Goal: Task Accomplishment & Management: Complete application form

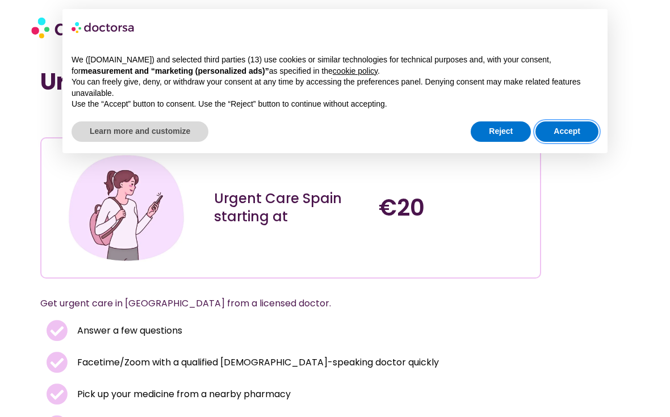
click at [561, 131] on button "Accept" at bounding box center [566, 132] width 63 height 20
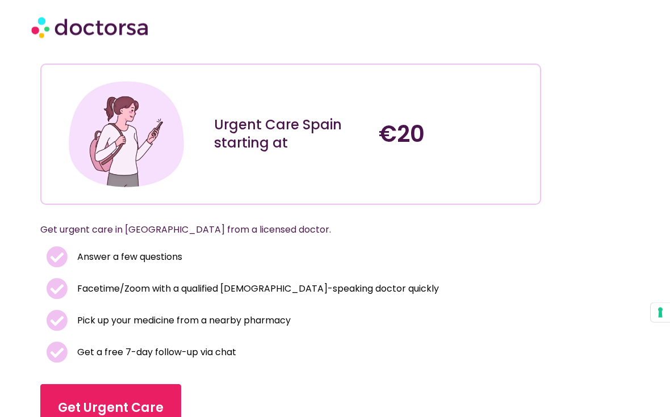
scroll to position [74, 0]
click at [135, 395] on link "Get Urgent Care" at bounding box center [110, 408] width 141 height 48
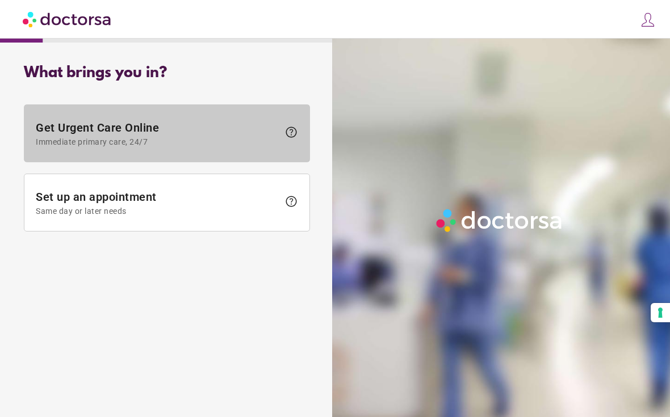
click at [138, 130] on span "Get Urgent Care Online Immediate primary care, 24/7" at bounding box center [157, 134] width 243 height 26
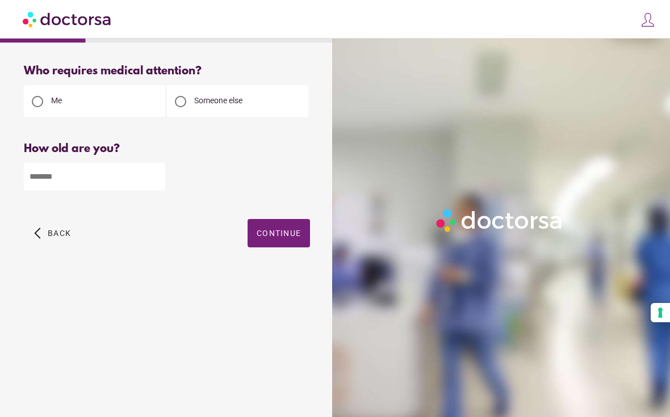
click at [81, 170] on input "number" at bounding box center [94, 177] width 141 height 28
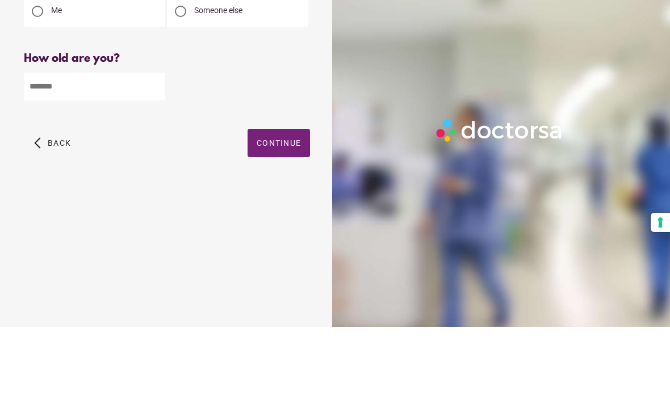
type input "**"
click at [290, 219] on span "button" at bounding box center [279, 233] width 62 height 28
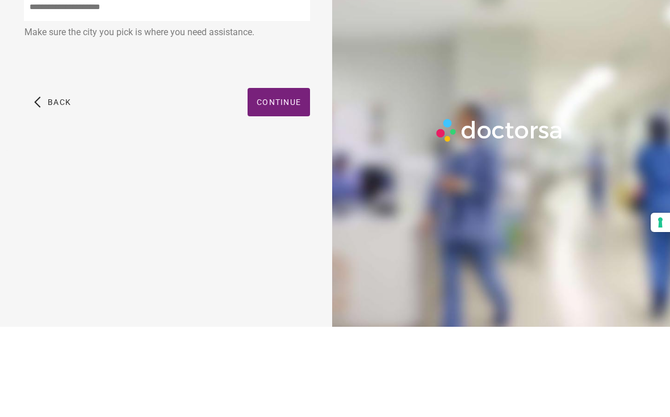
scroll to position [20, 0]
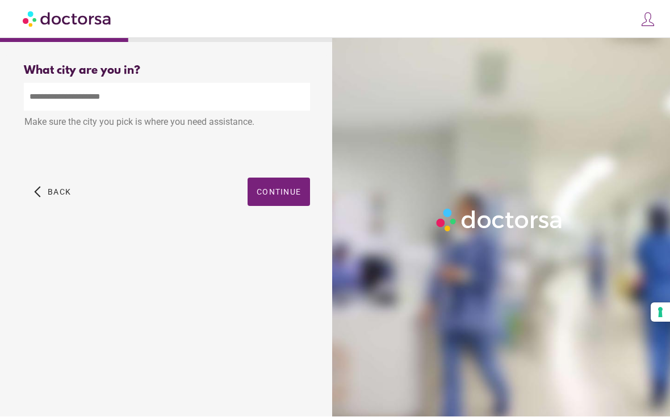
click at [90, 83] on input "text" at bounding box center [167, 97] width 286 height 28
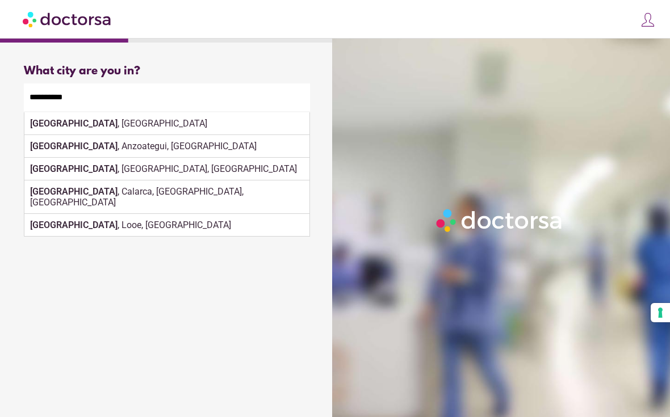
click at [91, 112] on div "Barcelona , Spain" at bounding box center [166, 123] width 285 height 23
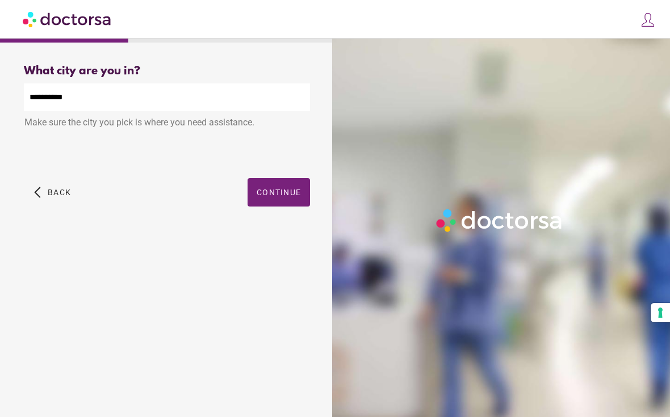
type input "**********"
click at [280, 188] on span "Continue" at bounding box center [279, 192] width 44 height 9
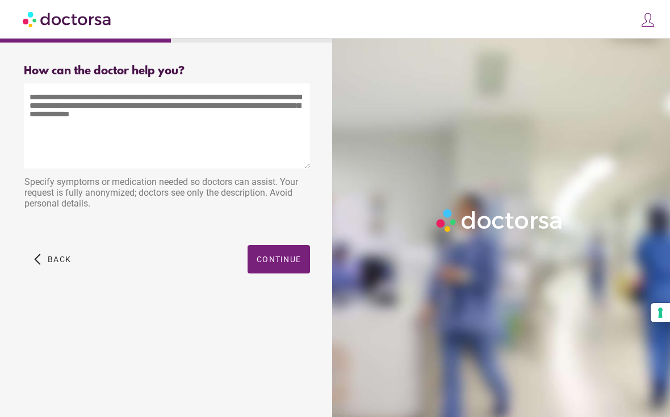
click at [91, 106] on textarea at bounding box center [167, 125] width 286 height 85
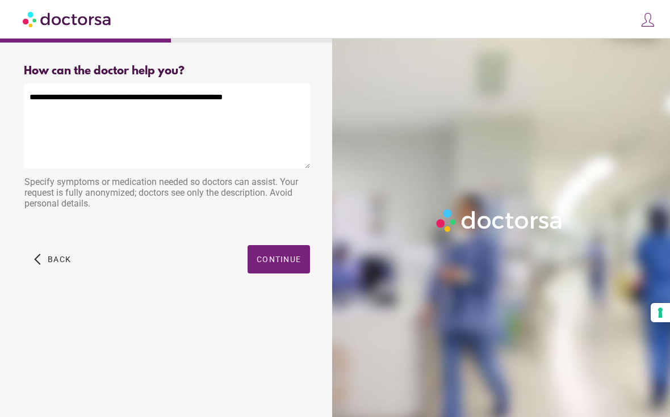
type textarea "**********"
click at [279, 245] on span "button" at bounding box center [279, 259] width 62 height 28
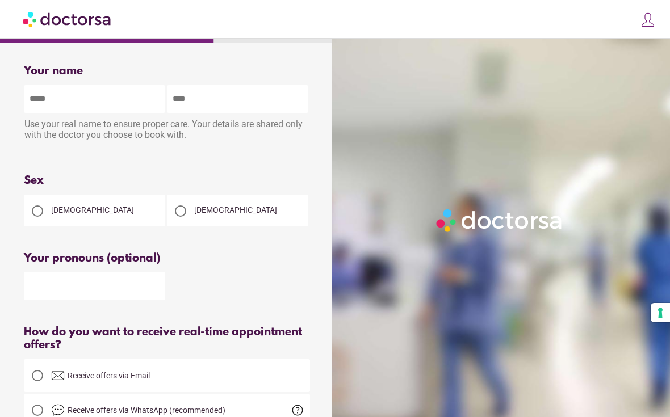
click at [97, 99] on input "text" at bounding box center [94, 99] width 141 height 28
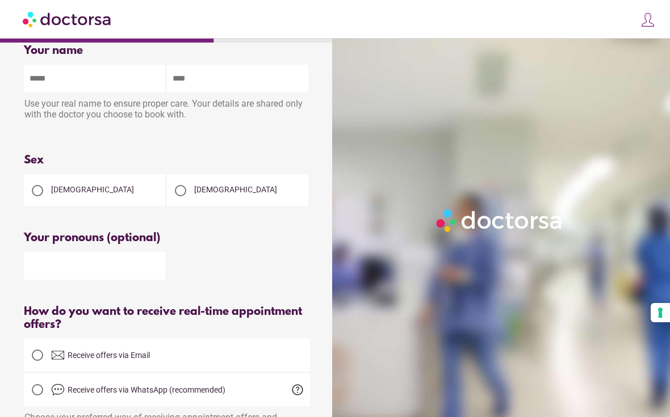
type input "*****"
type input "******"
click at [41, 192] on div at bounding box center [37, 190] width 11 height 11
click at [184, 187] on div at bounding box center [180, 190] width 23 height 23
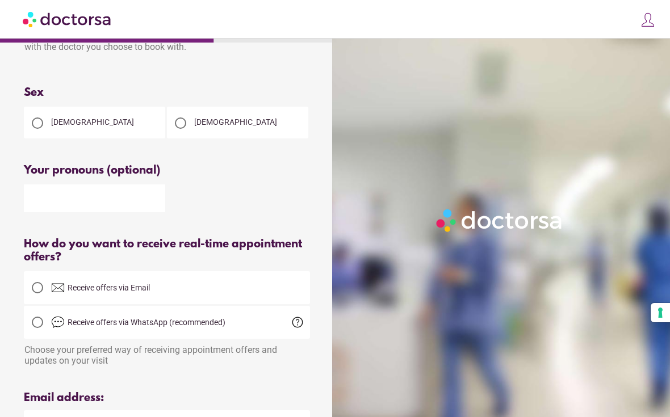
scroll to position [87, 0]
click at [44, 298] on div at bounding box center [37, 288] width 23 height 23
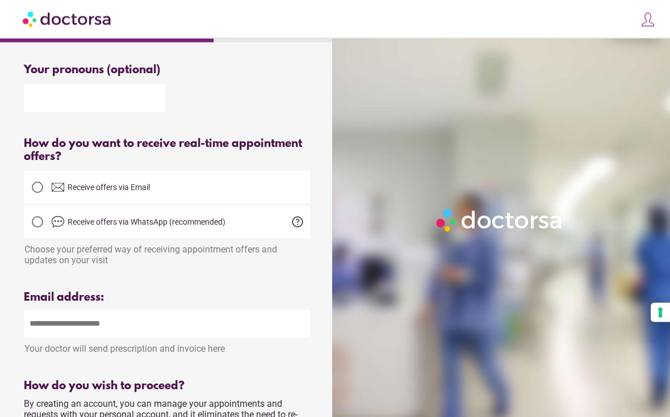
scroll to position [222, 0]
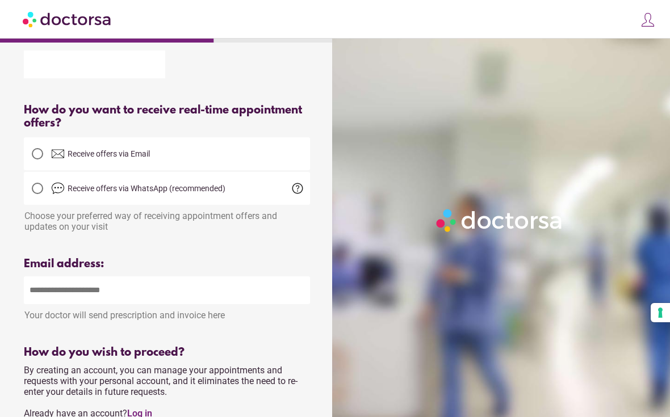
click at [91, 296] on input "email" at bounding box center [167, 291] width 286 height 28
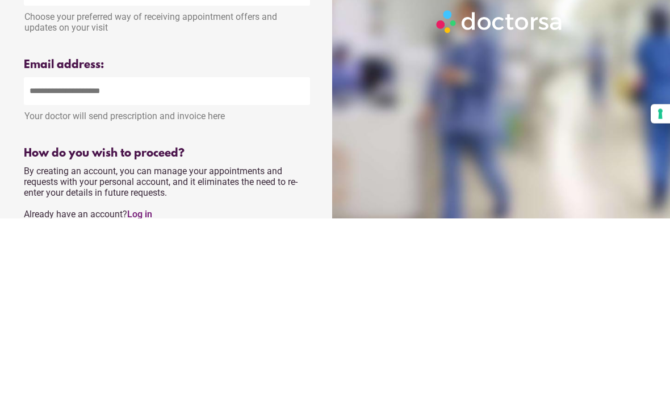
type input "**********"
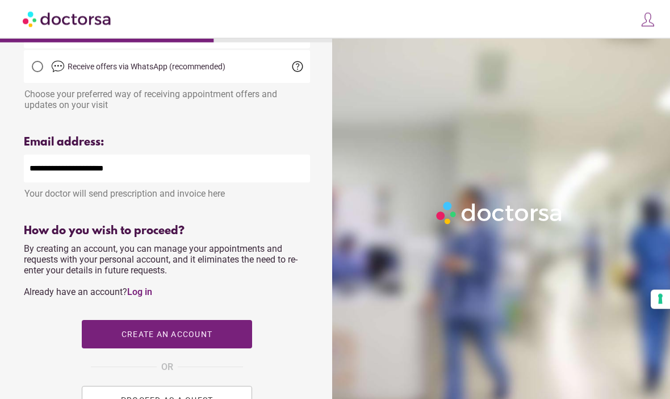
scroll to position [347, 0]
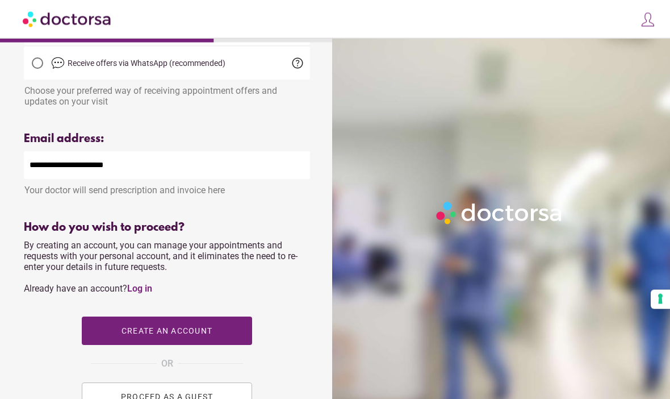
click at [213, 337] on span "button" at bounding box center [167, 331] width 170 height 28
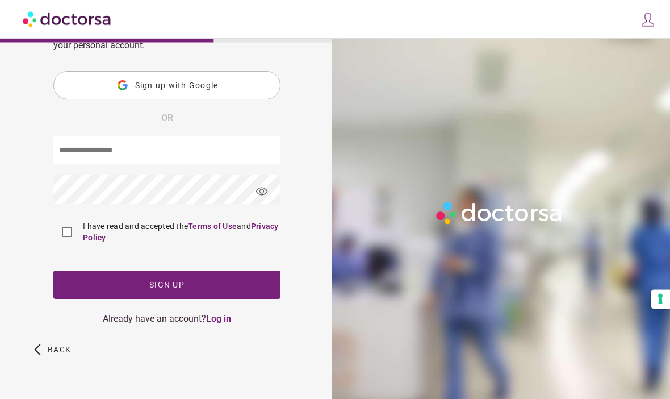
type input "**********"
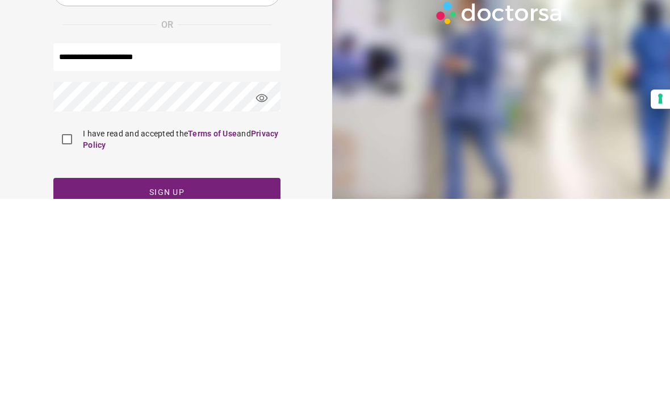
scroll to position [70, 0]
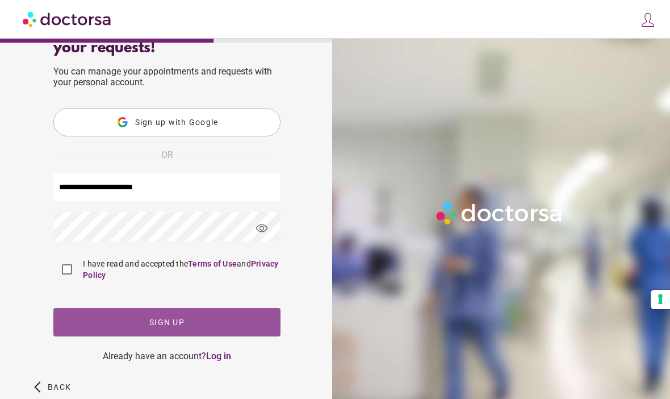
click at [175, 322] on span "Sign up" at bounding box center [166, 321] width 35 height 9
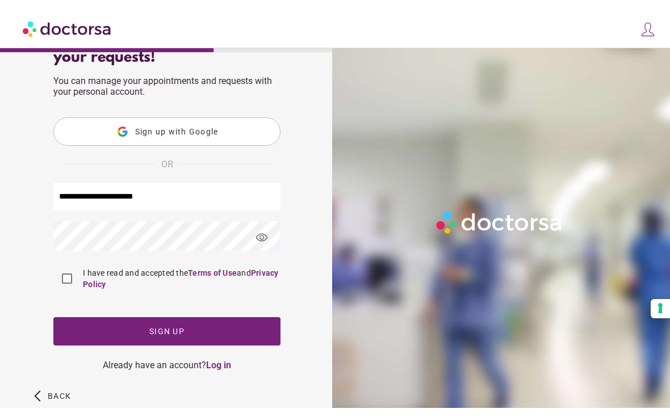
scroll to position [0, 0]
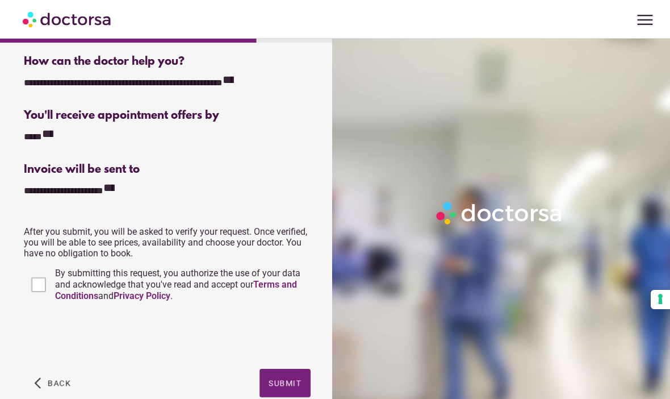
scroll to position [233, 0]
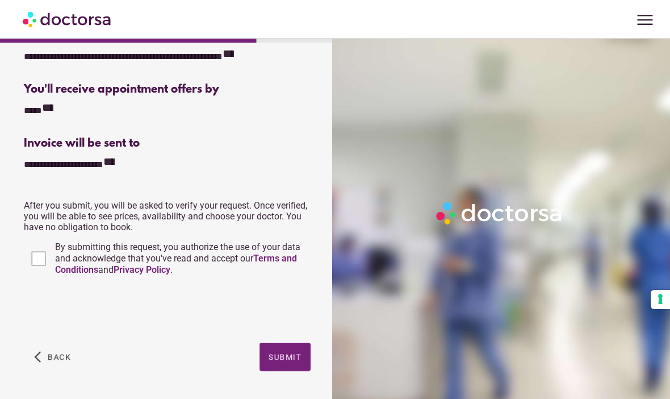
click at [283, 359] on span "Submit" at bounding box center [285, 356] width 33 height 9
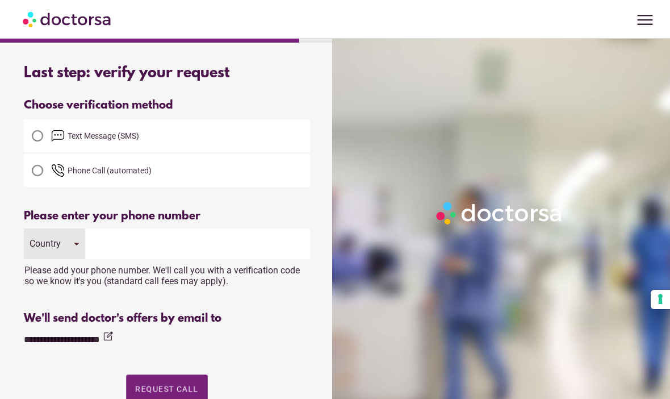
click at [44, 130] on div at bounding box center [37, 135] width 23 height 23
click at [113, 243] on input "tel" at bounding box center [197, 243] width 225 height 31
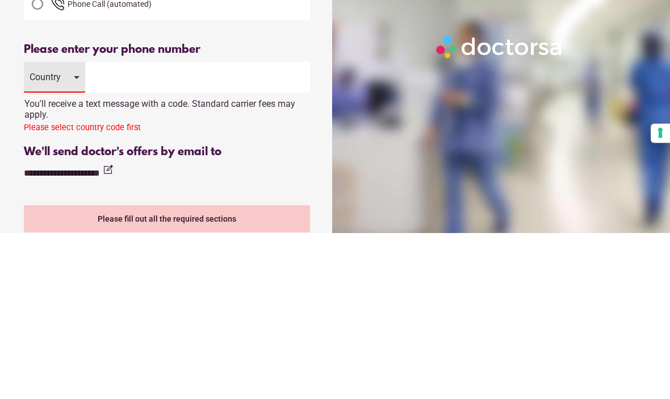
type input "**********"
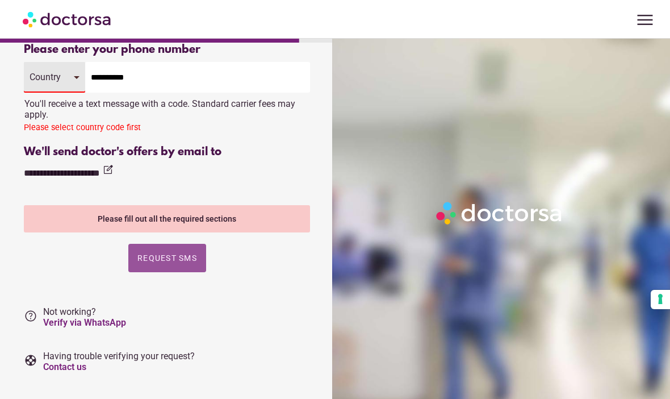
click at [186, 255] on span "Request SMS" at bounding box center [167, 257] width 60 height 9
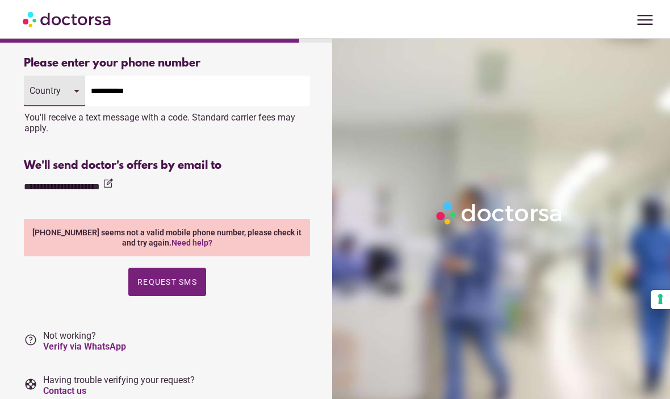
click at [189, 93] on input "**********" at bounding box center [197, 91] width 225 height 31
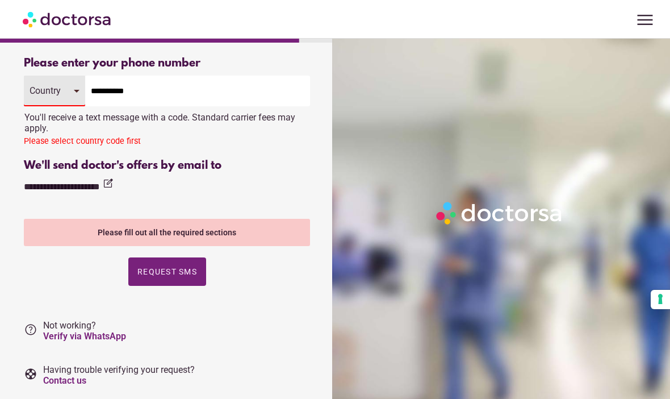
click at [76, 94] on div "Country" at bounding box center [54, 91] width 61 height 31
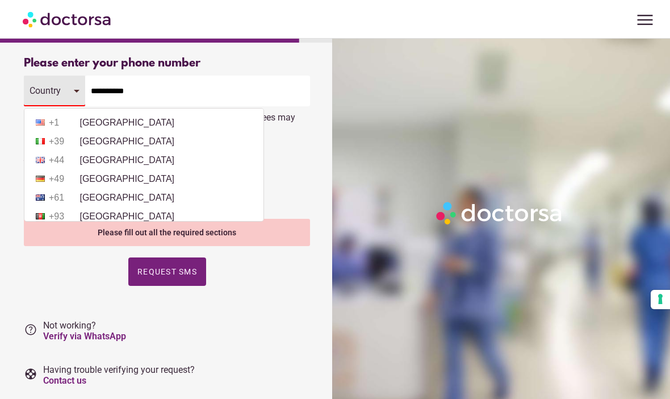
click at [123, 124] on li "+1 United States" at bounding box center [144, 122] width 228 height 17
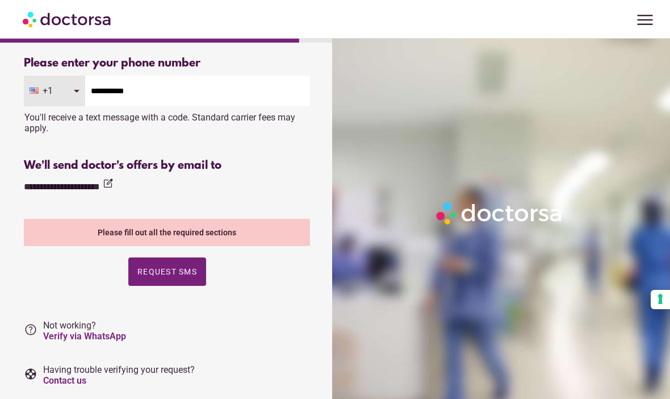
click at [184, 274] on span "Request SMS" at bounding box center [167, 271] width 60 height 9
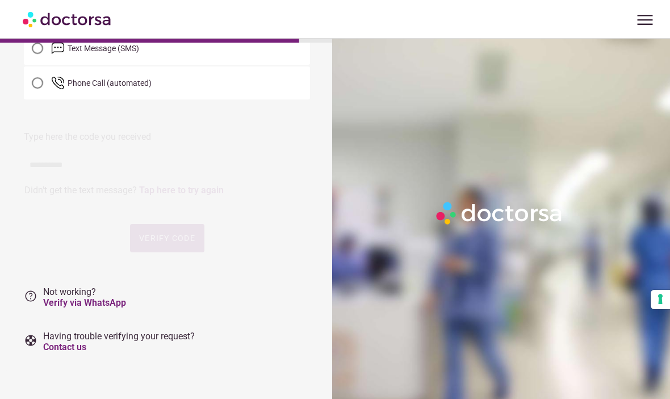
scroll to position [0, 0]
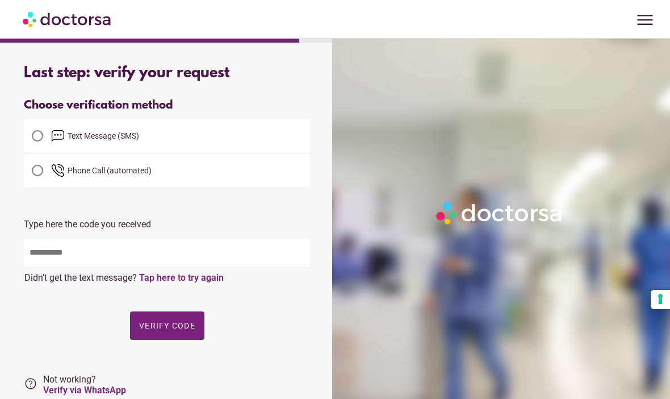
click at [185, 253] on input "text" at bounding box center [167, 252] width 286 height 28
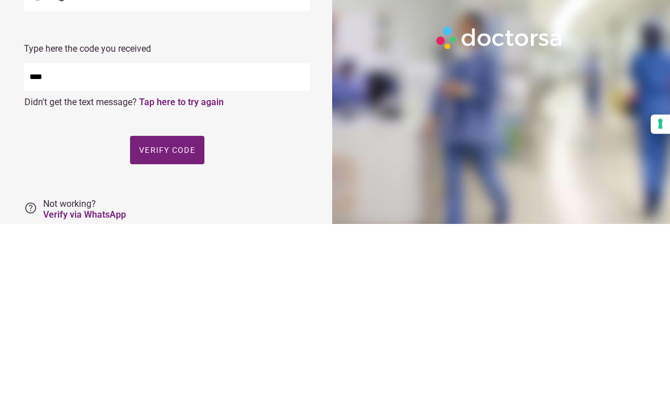
type input "*****"
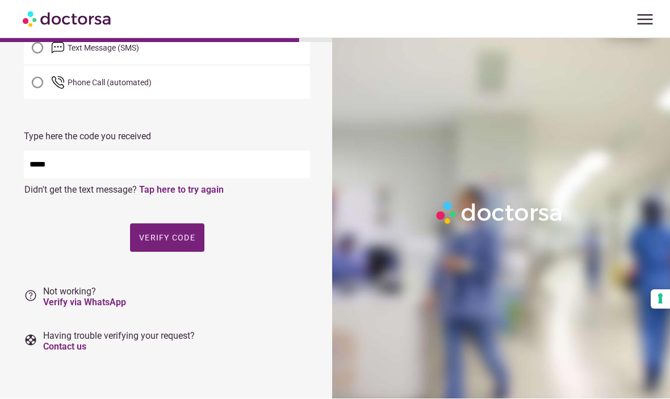
click at [181, 237] on span "Verify code" at bounding box center [167, 237] width 56 height 9
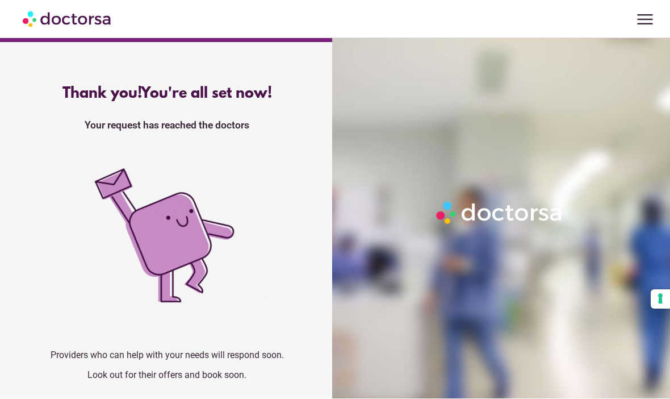
scroll to position [0, 0]
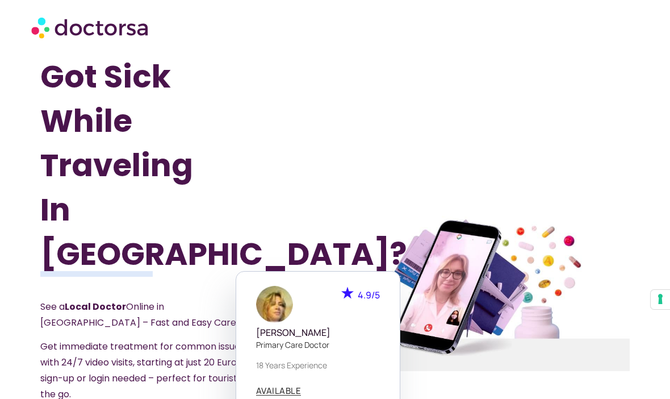
click at [487, 128] on div at bounding box center [482, 292] width 311 height 503
click at [149, 29] on img at bounding box center [90, 27] width 119 height 34
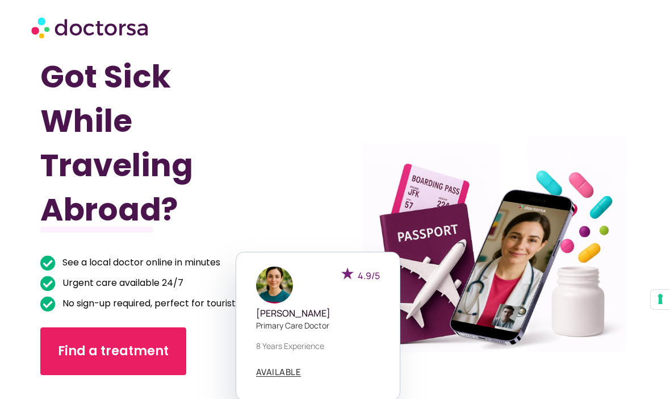
scroll to position [2, 0]
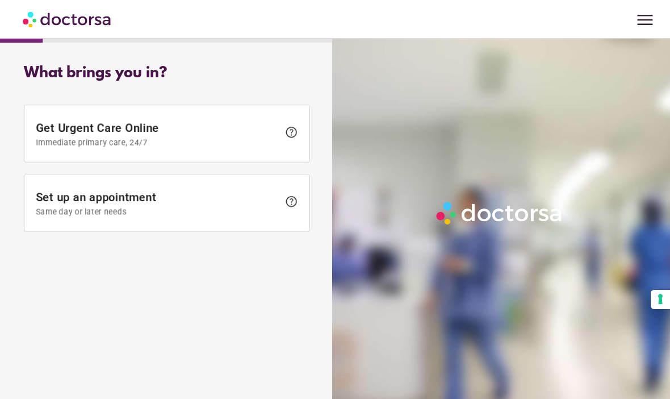
click at [643, 17] on span "menu" at bounding box center [645, 20] width 22 height 22
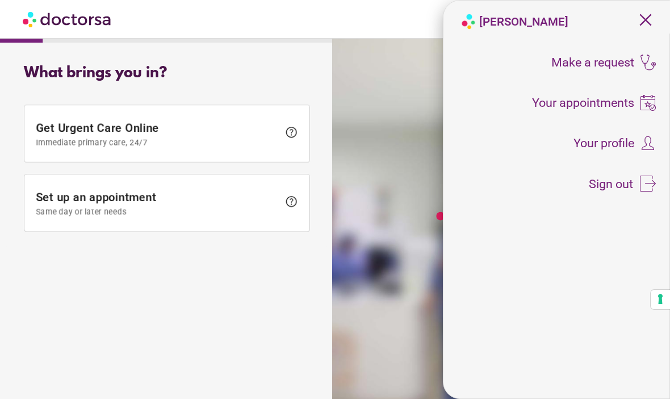
click at [598, 102] on span "Your appointments" at bounding box center [583, 103] width 102 height 12
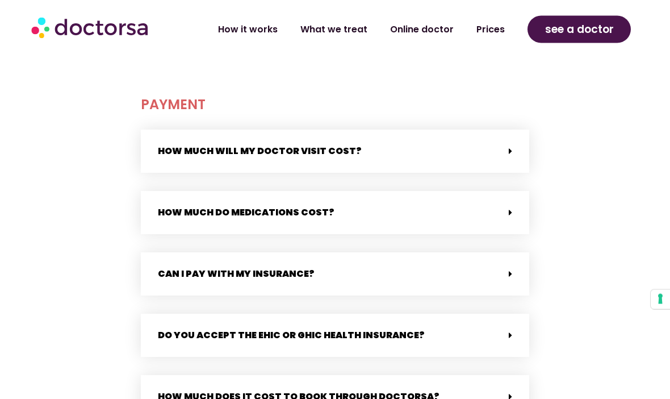
scroll to position [432, 0]
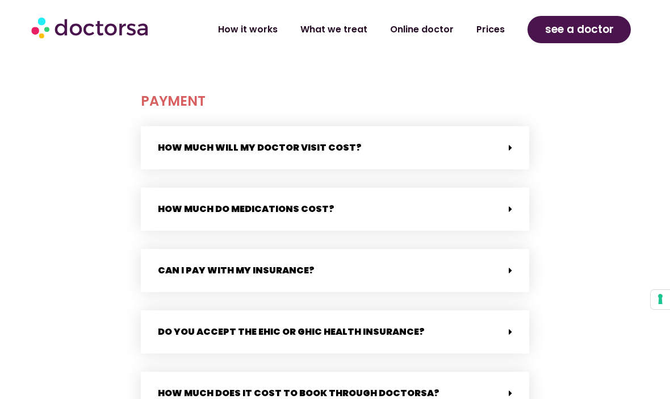
click at [507, 277] on div "Can I pay with my insurance?" at bounding box center [335, 270] width 388 height 43
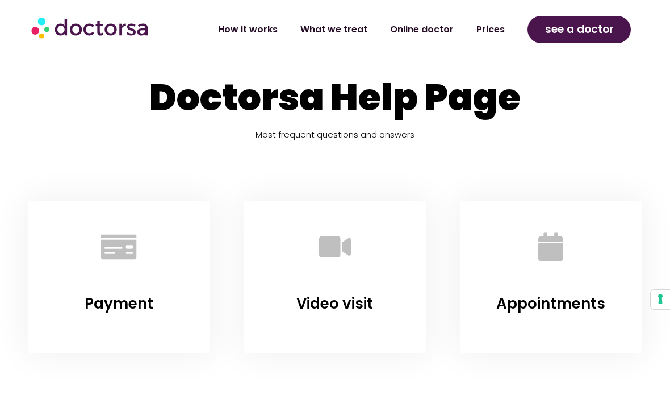
scroll to position [0, 0]
